Goal: Book appointment/travel/reservation

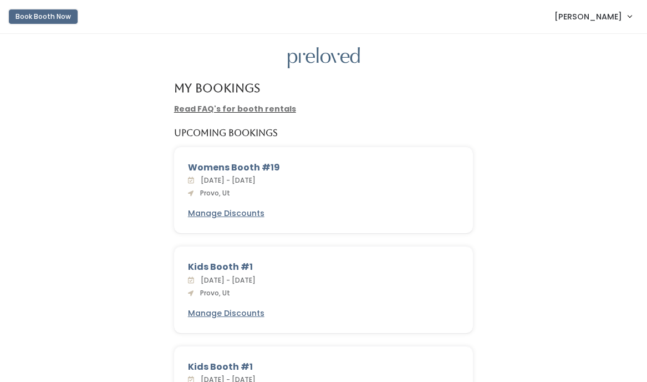
click at [50, 19] on button "Book Booth Now" at bounding box center [43, 16] width 69 height 14
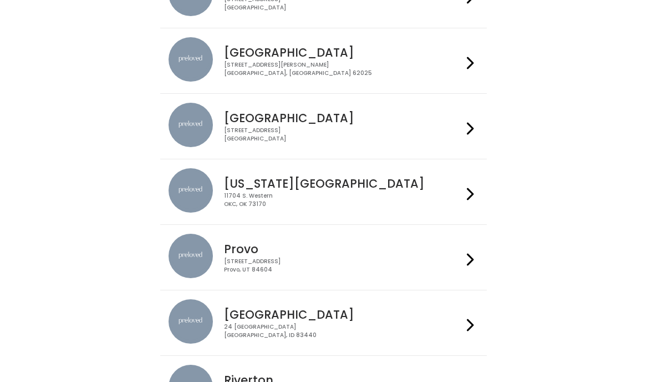
scroll to position [175, 0]
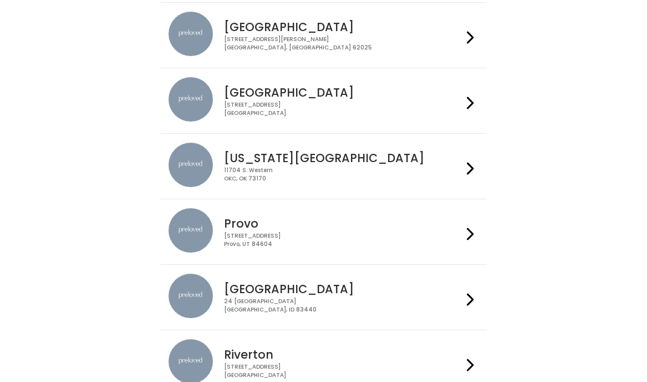
click at [470, 236] on icon at bounding box center [470, 234] width 7 height 16
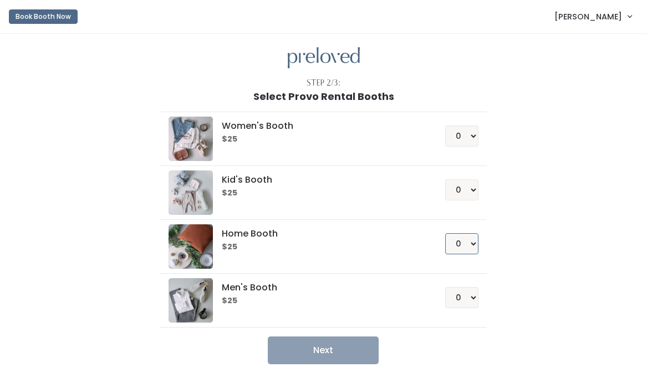
click at [468, 243] on select "0 1 2 3 4" at bounding box center [461, 243] width 33 height 21
select select "1"
click at [445, 233] on select "0 1 2 3 4" at bounding box center [461, 243] width 33 height 21
click at [467, 190] on select "0 1 2 3 4" at bounding box center [461, 189] width 33 height 21
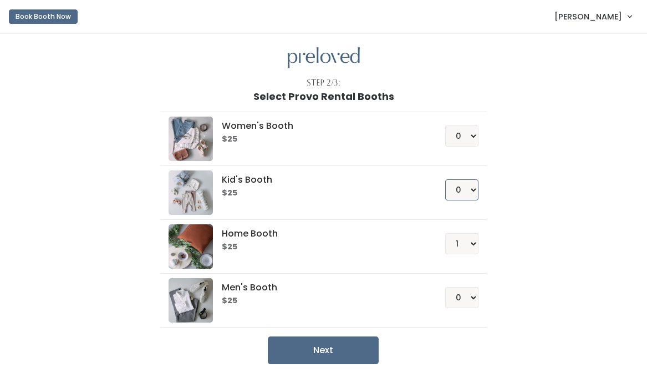
select select "1"
click at [445, 179] on select "0 1 2 3 4" at bounding box center [461, 189] width 33 height 21
click at [461, 136] on select "0 1 2 3 4" at bounding box center [461, 135] width 33 height 21
select select "1"
click at [445, 125] on select "0 1 2 3 4" at bounding box center [461, 135] width 33 height 21
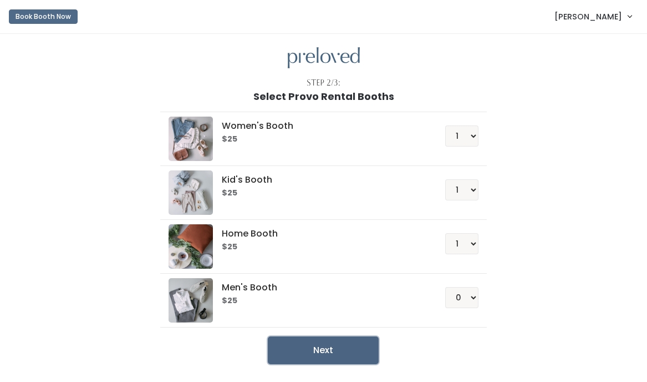
click at [359, 350] on button "Next" at bounding box center [323, 350] width 111 height 28
click at [471, 247] on select "0 1 2 3 4" at bounding box center [461, 243] width 33 height 21
select select "0"
click at [445, 233] on select "0 1 2 3 4" at bounding box center [461, 243] width 33 height 21
click at [369, 353] on button "Next" at bounding box center [323, 350] width 111 height 28
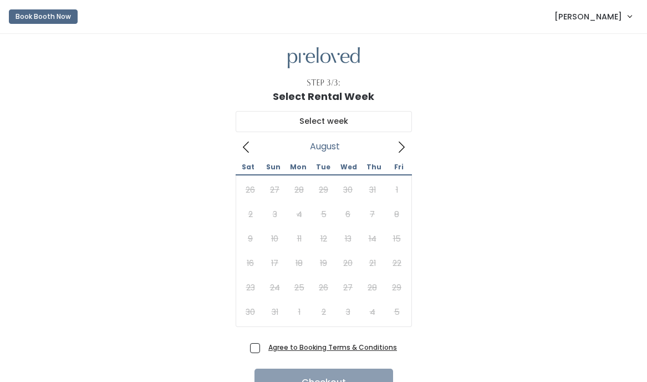
scroll to position [48, 0]
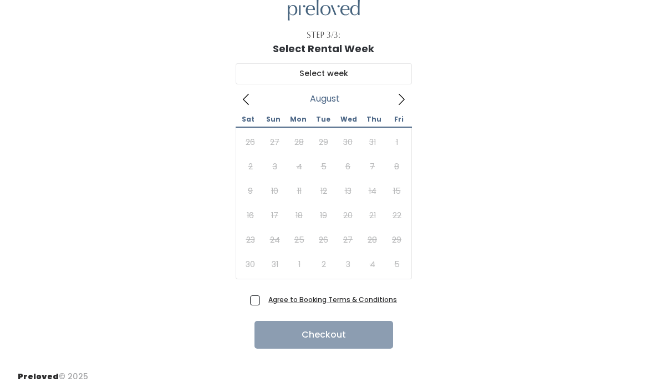
click at [400, 98] on icon at bounding box center [401, 99] width 12 height 12
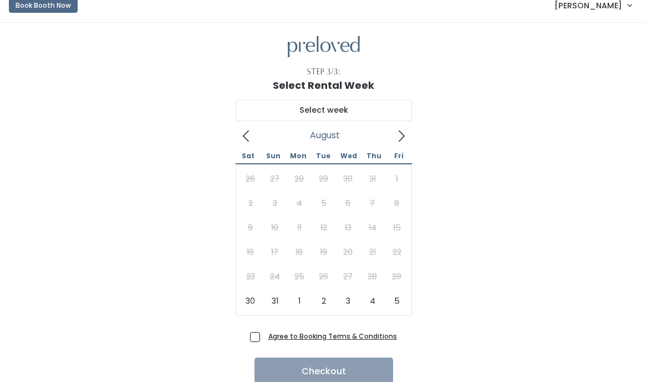
scroll to position [21, 0]
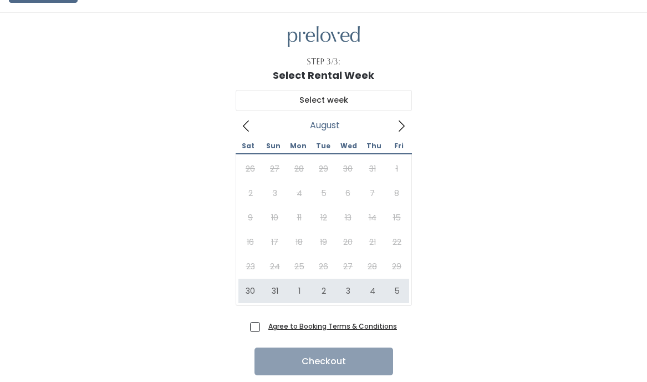
click at [400, 123] on icon at bounding box center [401, 126] width 12 height 12
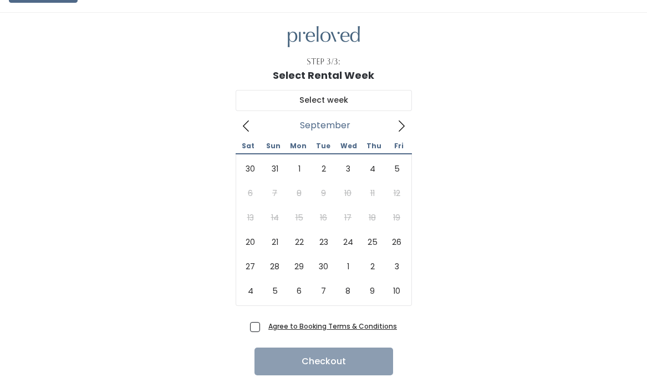
click at [400, 123] on icon at bounding box center [401, 126] width 12 height 12
